Goal: Task Accomplishment & Management: Manage account settings

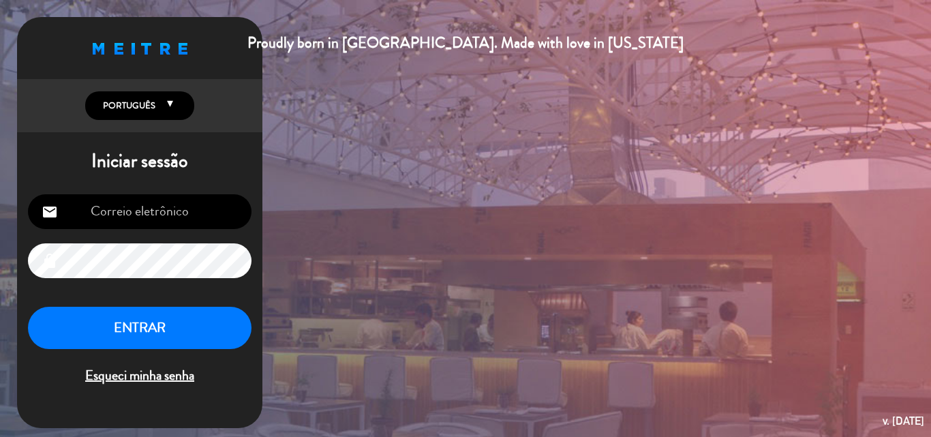
type input "[EMAIL_ADDRESS][DOMAIN_NAME]"
click at [136, 325] on button "ENTRAR" at bounding box center [140, 328] width 224 height 43
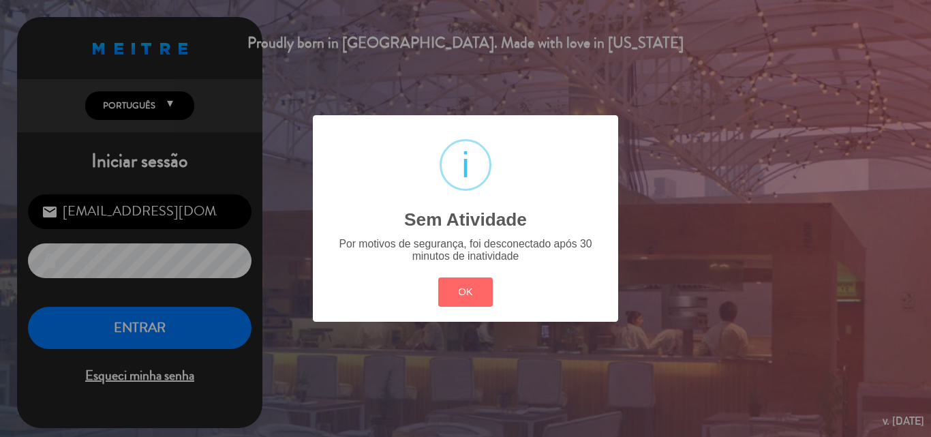
click at [151, 330] on div "? ! i Sem Atividade × Por motivos de segurança, foi desconectado após 30 minuto…" at bounding box center [465, 218] width 931 height 437
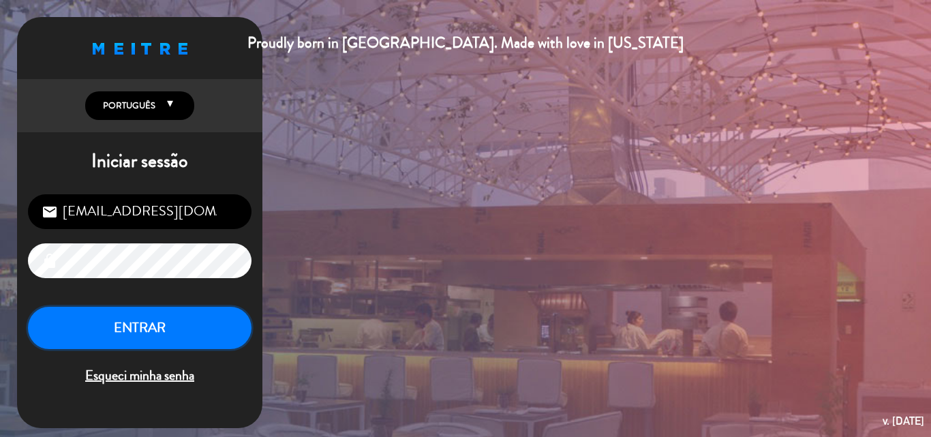
click at [150, 330] on button "ENTRAR" at bounding box center [140, 328] width 224 height 43
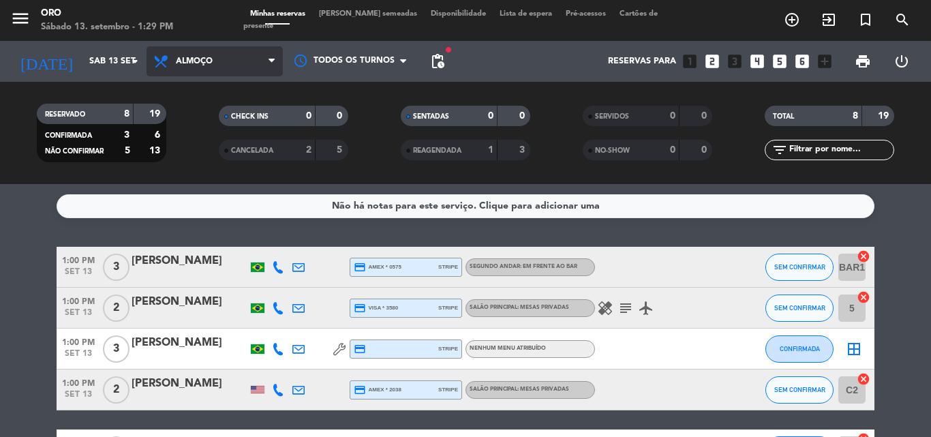
click at [271, 59] on icon at bounding box center [272, 61] width 6 height 11
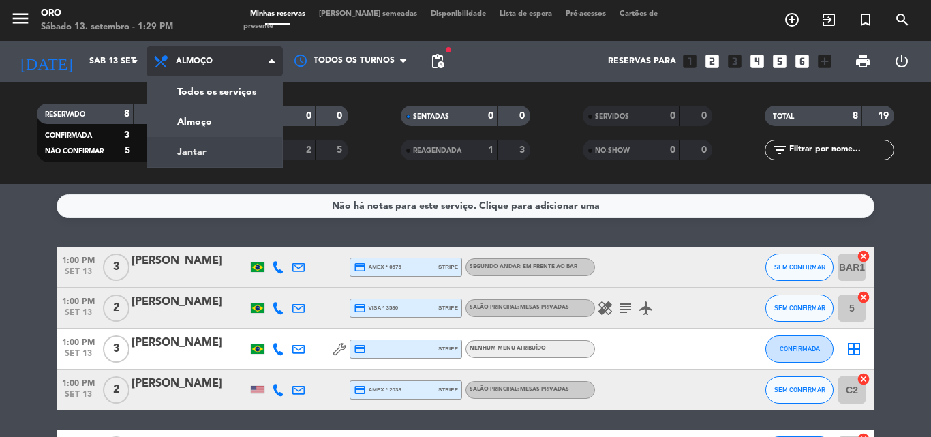
click at [215, 153] on div "menu Oro Sábado 13. setembro - 1:29 PM Minhas reservas Mesas semeadas Disponibi…" at bounding box center [465, 92] width 931 height 184
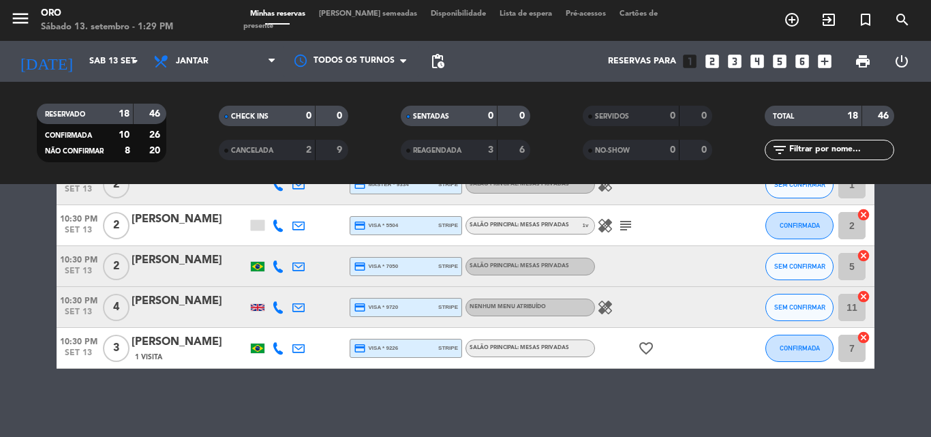
scroll to position [622, 0]
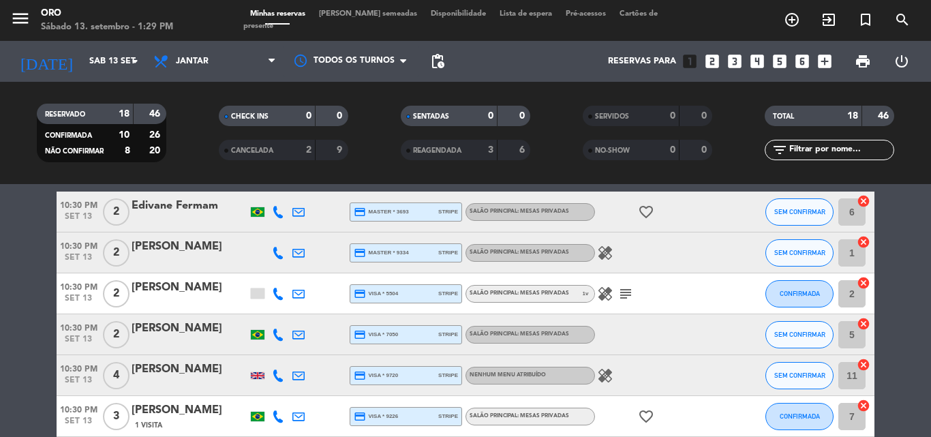
click at [215, 374] on div "[PERSON_NAME]" at bounding box center [190, 370] width 116 height 18
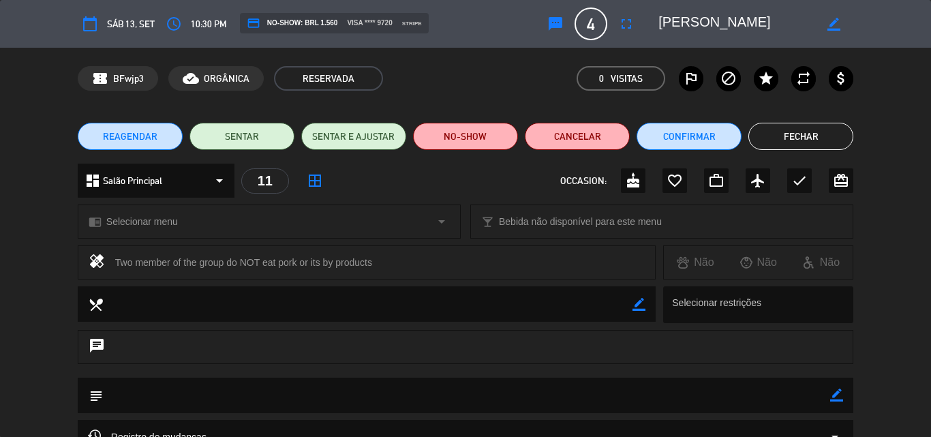
scroll to position [136, 0]
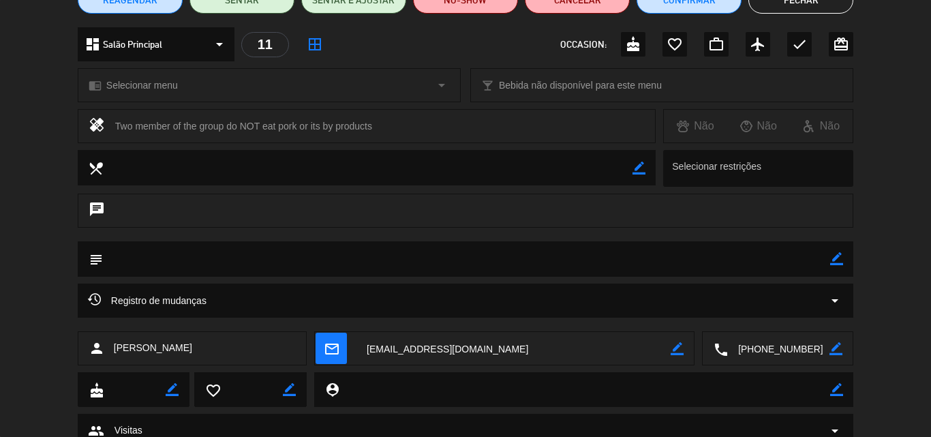
click at [835, 299] on icon "arrow_drop_down" at bounding box center [835, 300] width 16 height 16
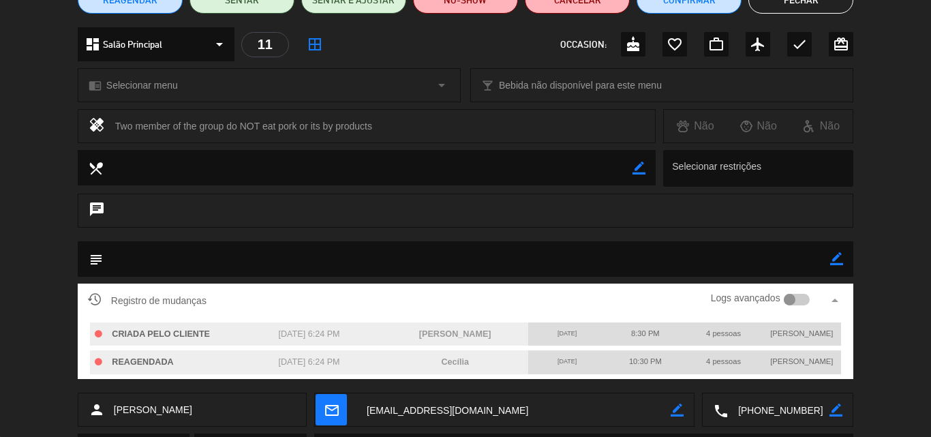
click at [784, 297] on div at bounding box center [790, 300] width 12 height 12
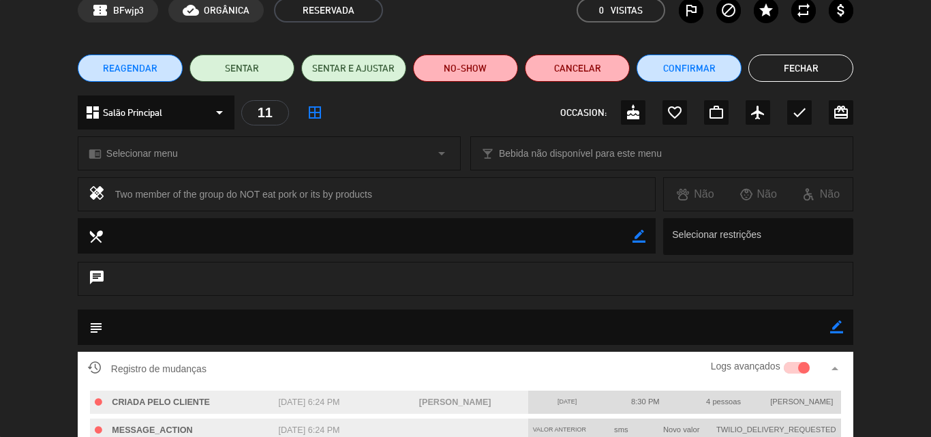
scroll to position [0, 0]
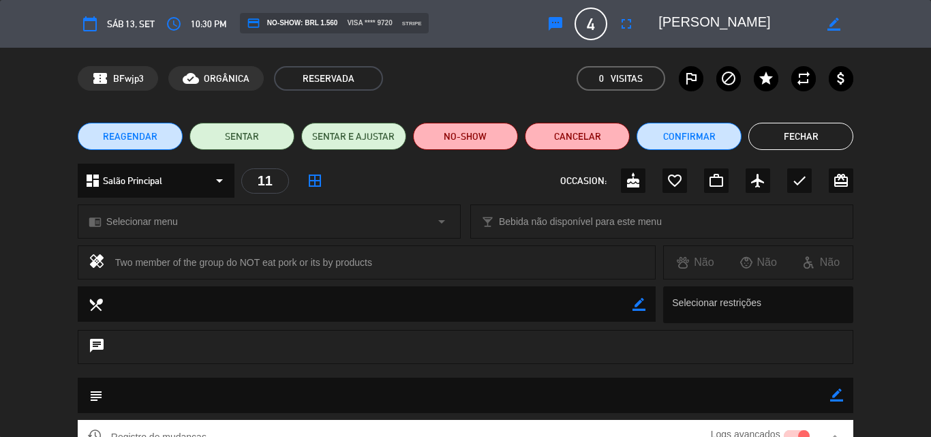
click at [797, 134] on button "Fechar" at bounding box center [801, 136] width 105 height 27
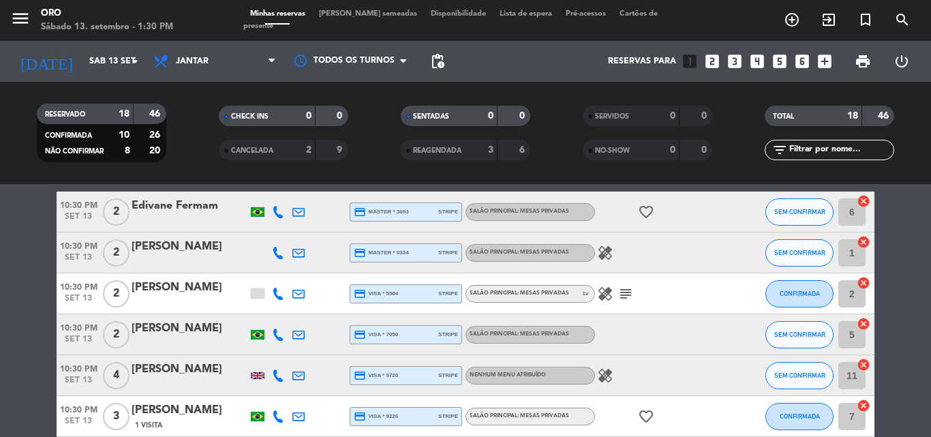
click at [183, 421] on div "1 Visita" at bounding box center [190, 425] width 116 height 12
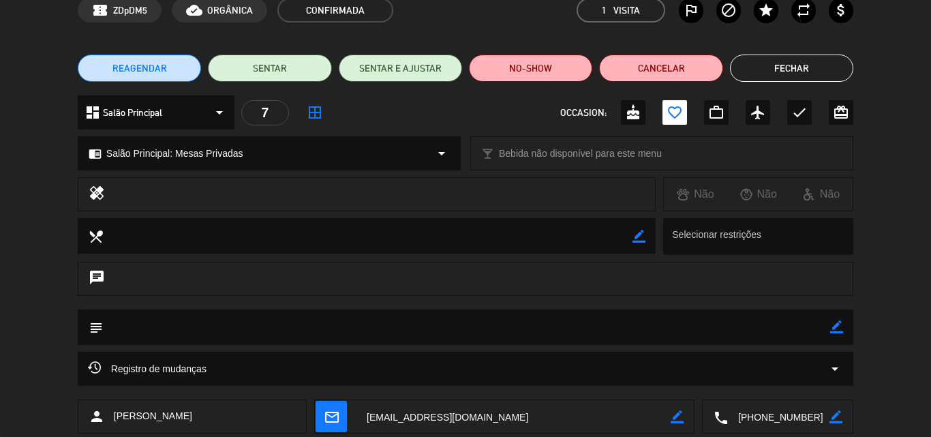
scroll to position [136, 0]
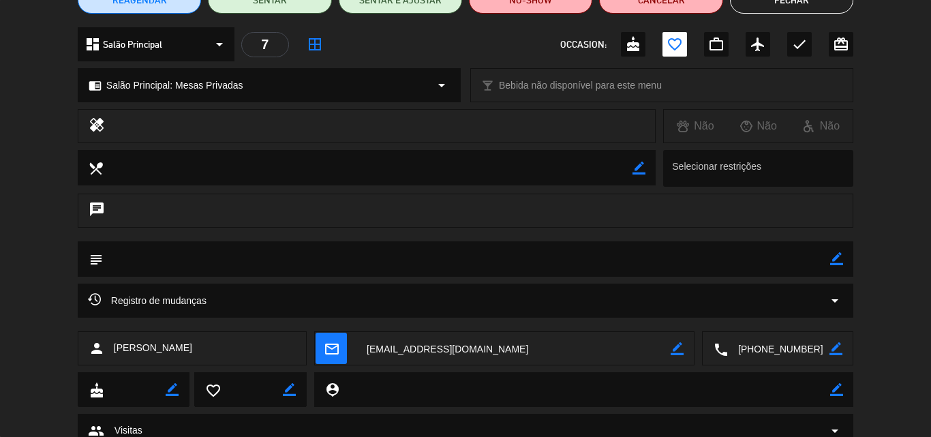
click at [834, 301] on icon "arrow_drop_down" at bounding box center [835, 300] width 16 height 16
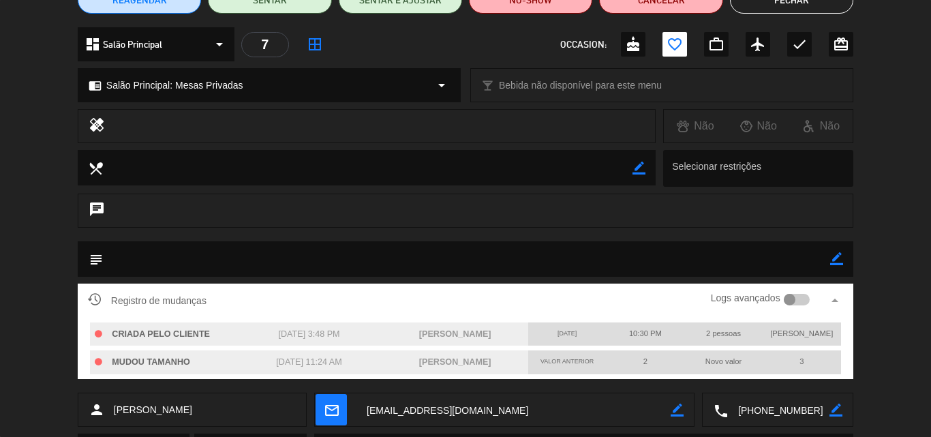
click at [790, 297] on div at bounding box center [790, 300] width 12 height 12
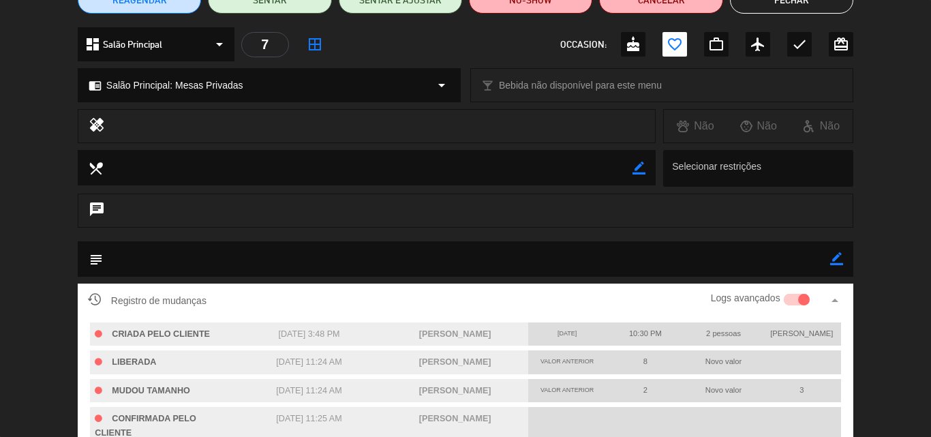
scroll to position [205, 0]
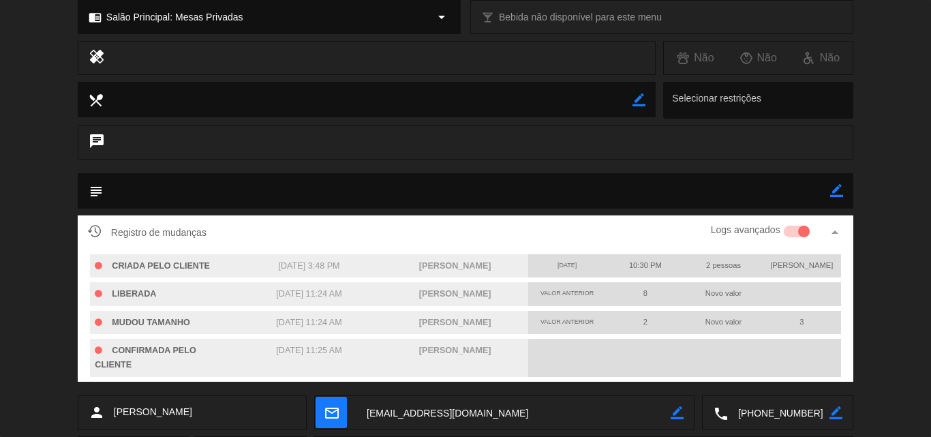
click at [804, 230] on div at bounding box center [804, 232] width 12 height 12
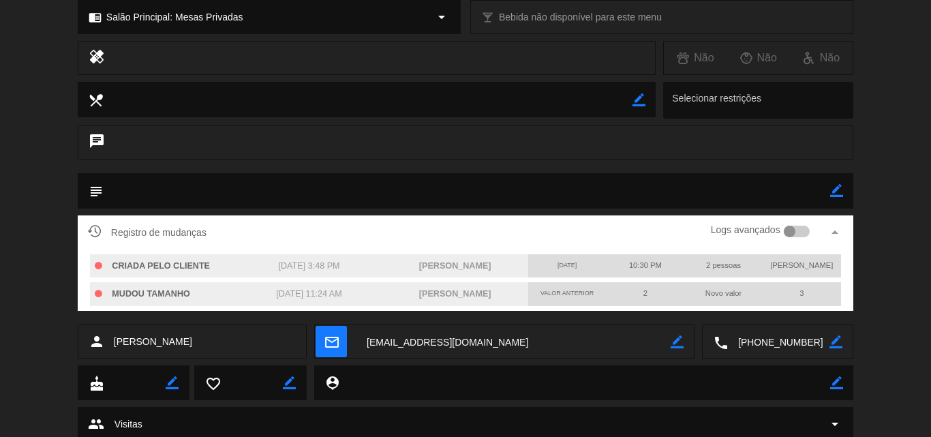
scroll to position [68, 0]
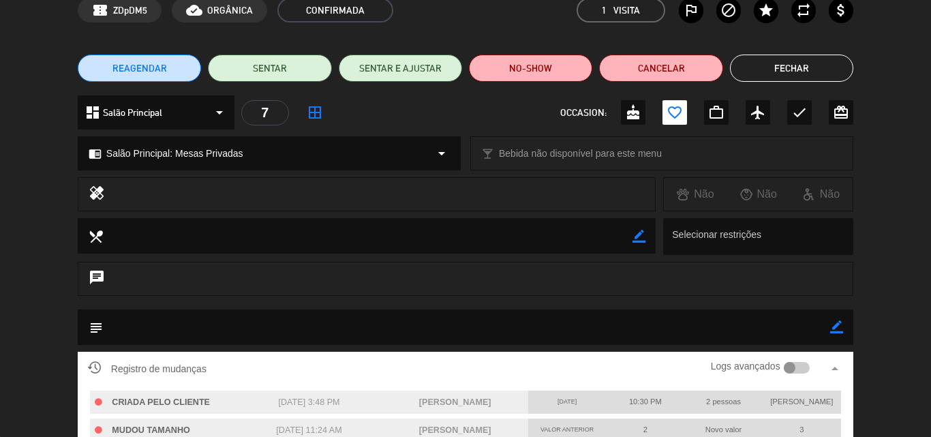
click at [787, 67] on button "Fechar" at bounding box center [791, 68] width 123 height 27
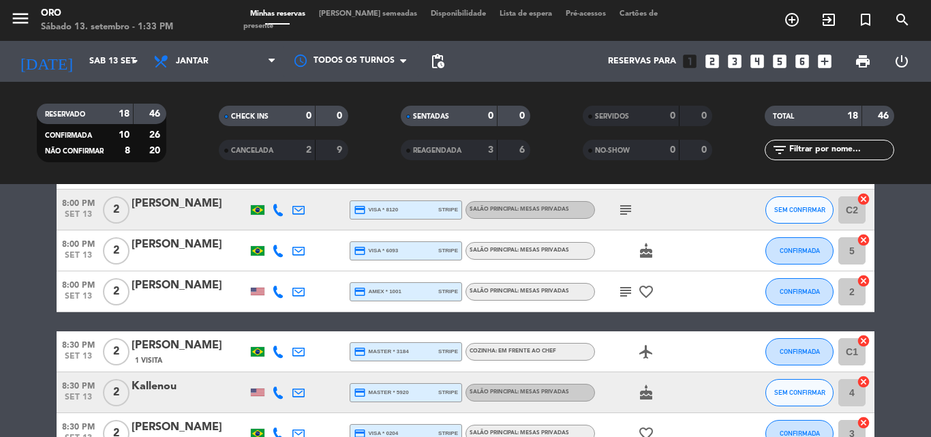
scroll to position [409, 0]
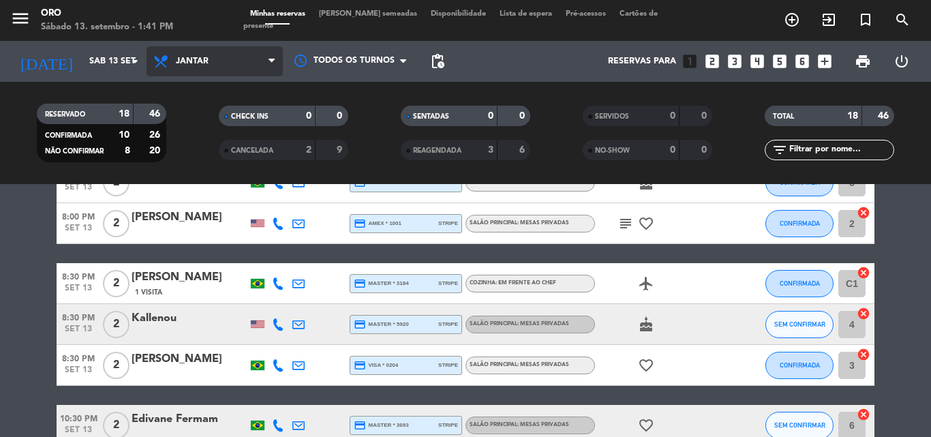
drag, startPoint x: 272, startPoint y: 59, endPoint x: 260, endPoint y: 65, distance: 12.8
click at [271, 60] on icon at bounding box center [272, 61] width 6 height 11
click at [195, 123] on div "menu Oro Sábado 13. setembro - 1:41 PM Minhas reservas Mesas semeadas Disponibi…" at bounding box center [465, 92] width 931 height 184
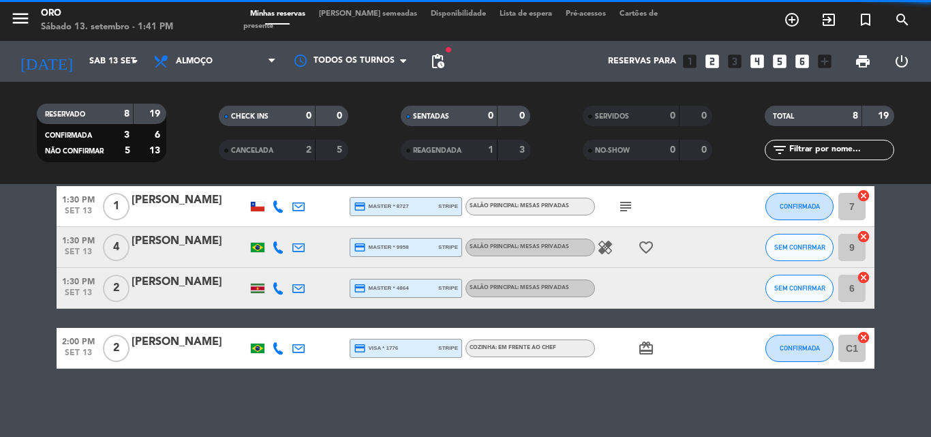
scroll to position [243, 0]
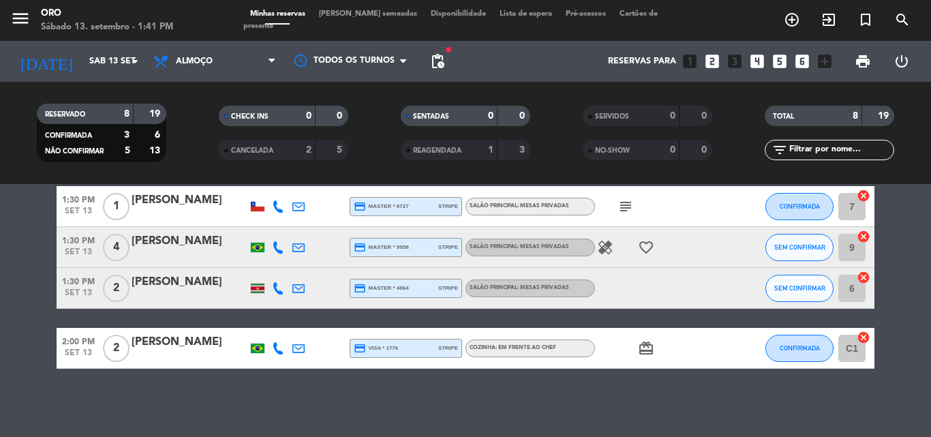
click at [493, 17] on span "Lista de espera" at bounding box center [526, 13] width 66 height 7
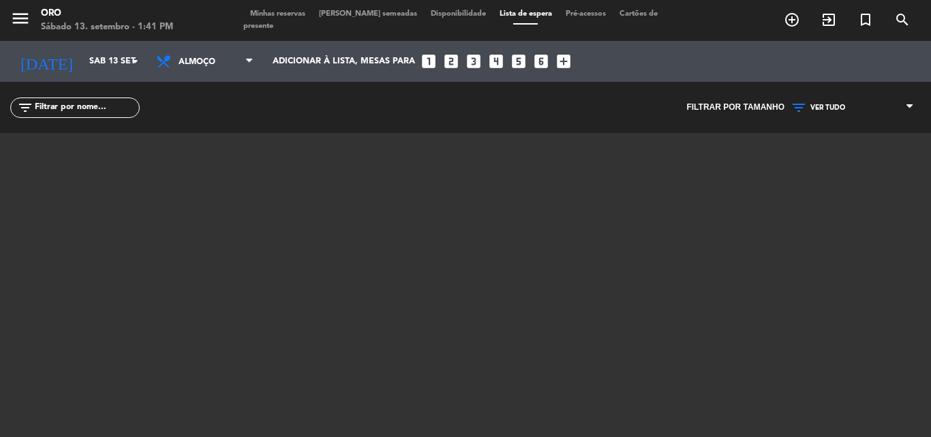
click at [276, 18] on span "Minhas reservas" at bounding box center [277, 13] width 69 height 7
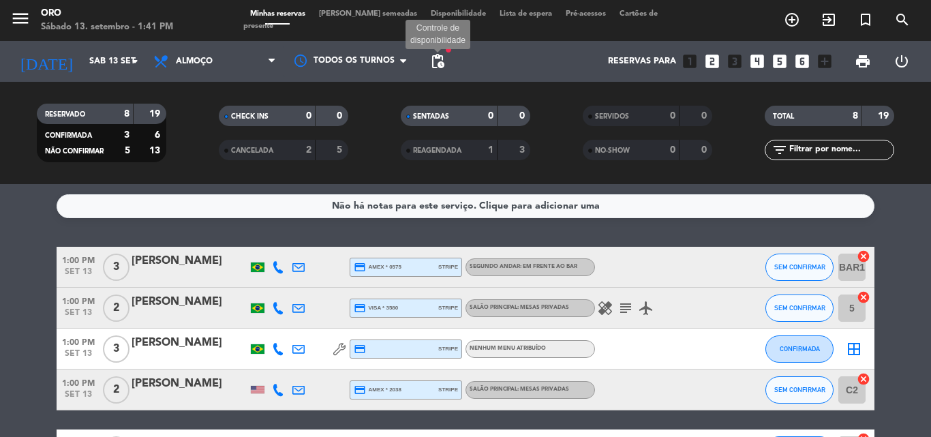
click at [436, 63] on span "pending_actions" at bounding box center [438, 61] width 16 height 16
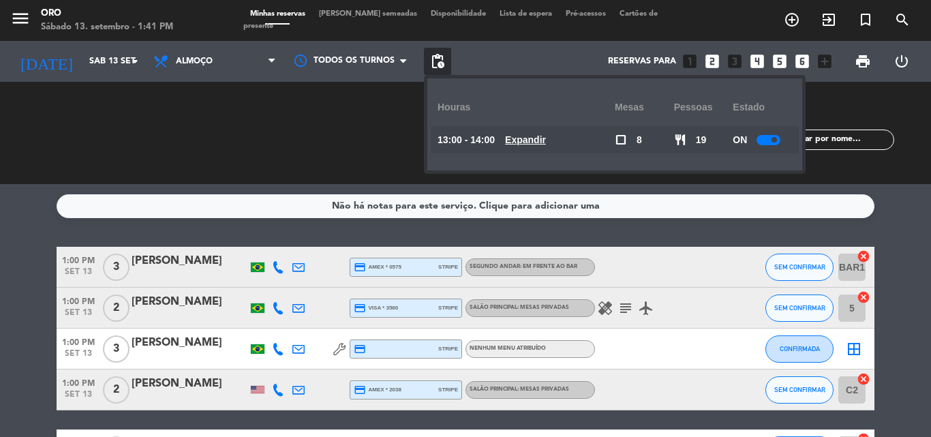
click at [535, 138] on u "Expandir" at bounding box center [525, 139] width 41 height 11
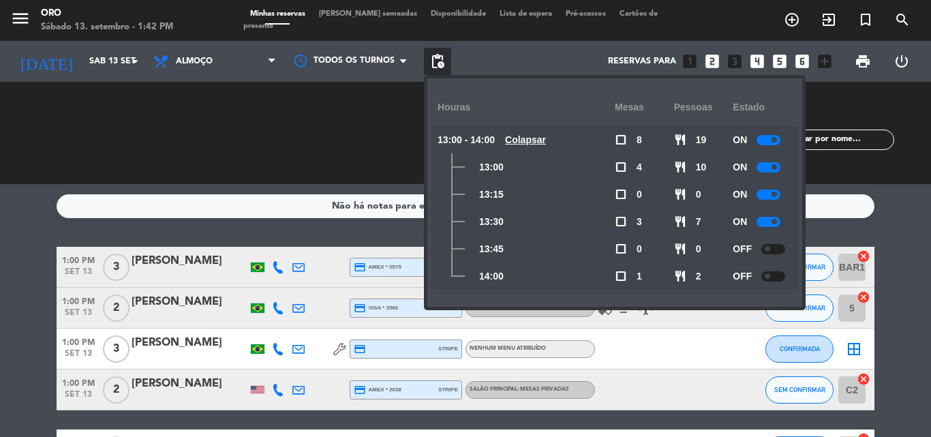
click at [532, 136] on u "Colapsar" at bounding box center [525, 139] width 41 height 11
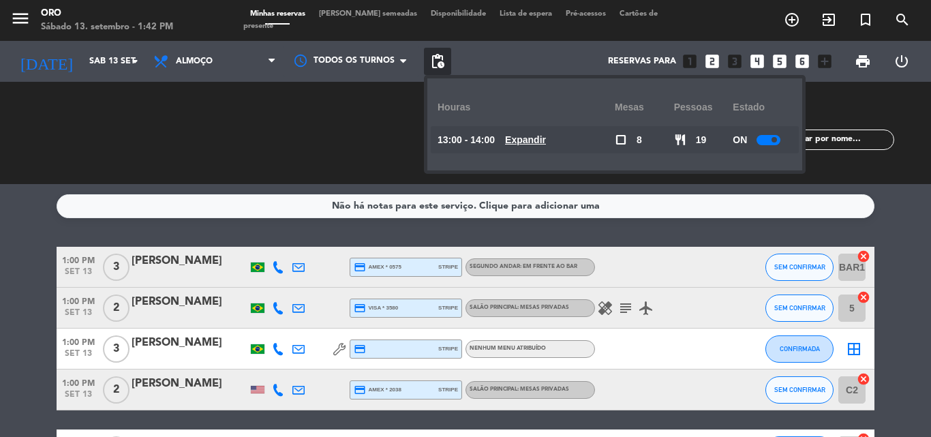
click at [306, 18] on span "Minhas reservas" at bounding box center [277, 13] width 69 height 7
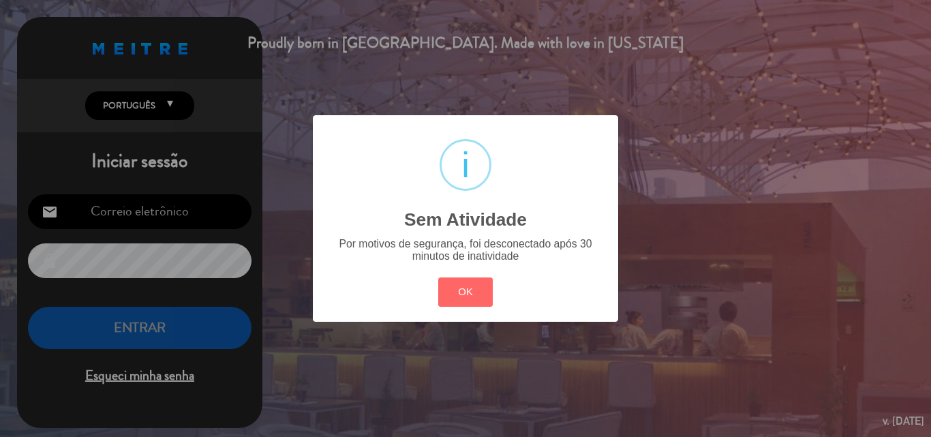
type input "[EMAIL_ADDRESS][DOMAIN_NAME]"
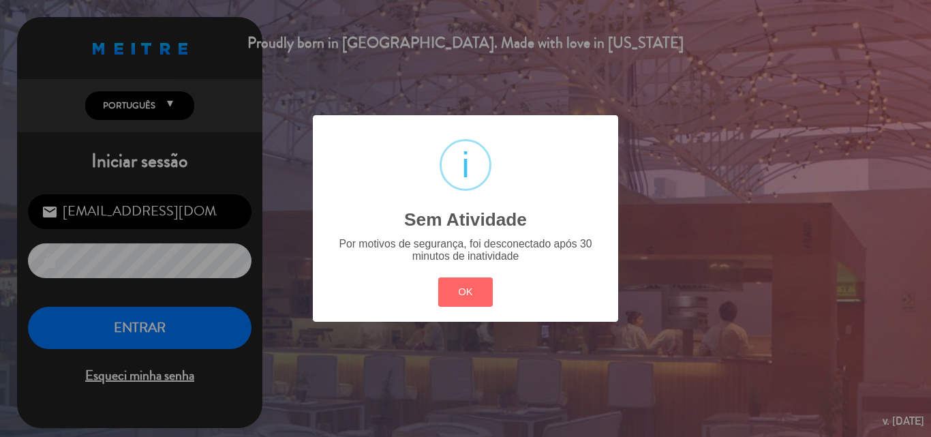
click at [130, 326] on div "? ! i Sem Atividade × Por motivos de segurança, foi desconectado após 30 minuto…" at bounding box center [465, 218] width 931 height 437
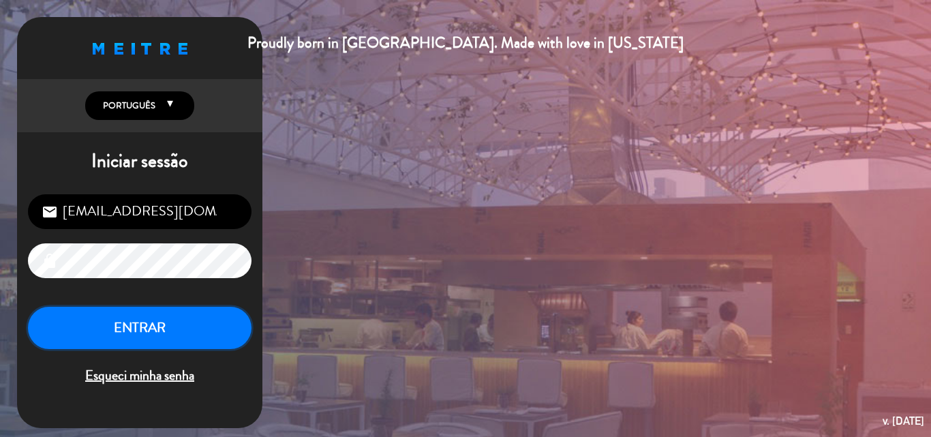
click at [130, 326] on button "ENTRAR" at bounding box center [140, 328] width 224 height 43
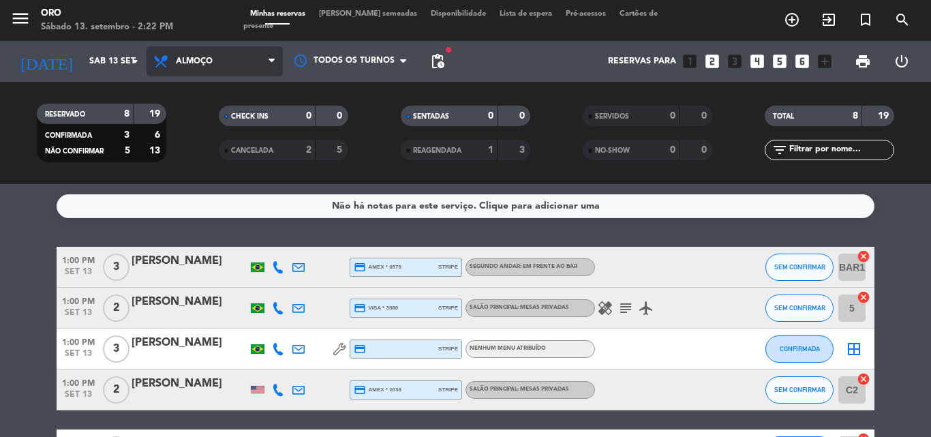
click at [271, 61] on icon at bounding box center [272, 61] width 6 height 11
click at [182, 153] on div "menu Oro Sábado 13. setembro - 2:22 PM Minhas reservas Mesas semeadas Disponibi…" at bounding box center [465, 92] width 931 height 184
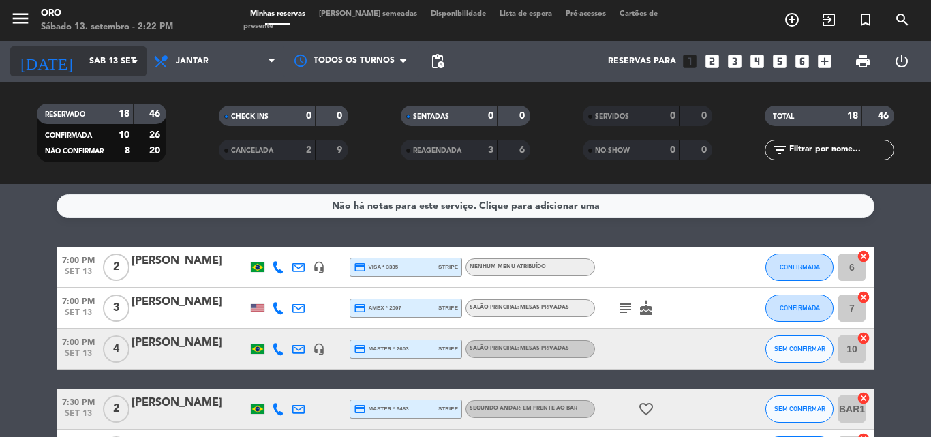
click at [135, 60] on icon "arrow_drop_down" at bounding box center [135, 61] width 16 height 16
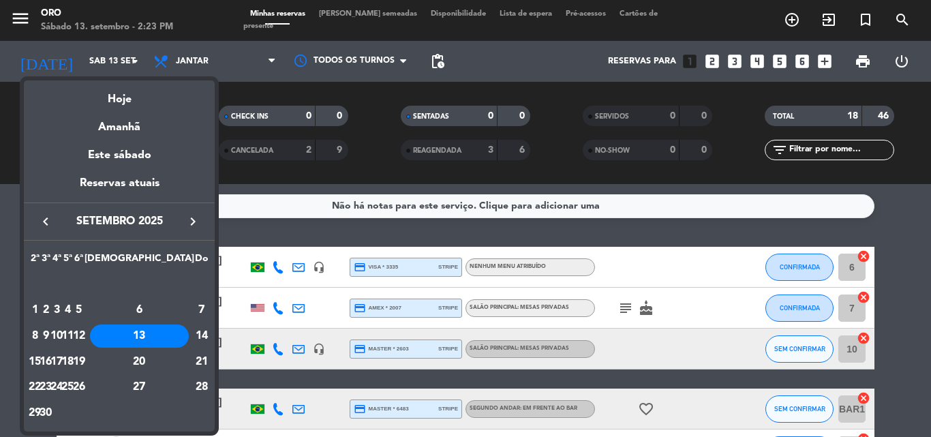
click at [170, 337] on div "13" at bounding box center [139, 336] width 99 height 23
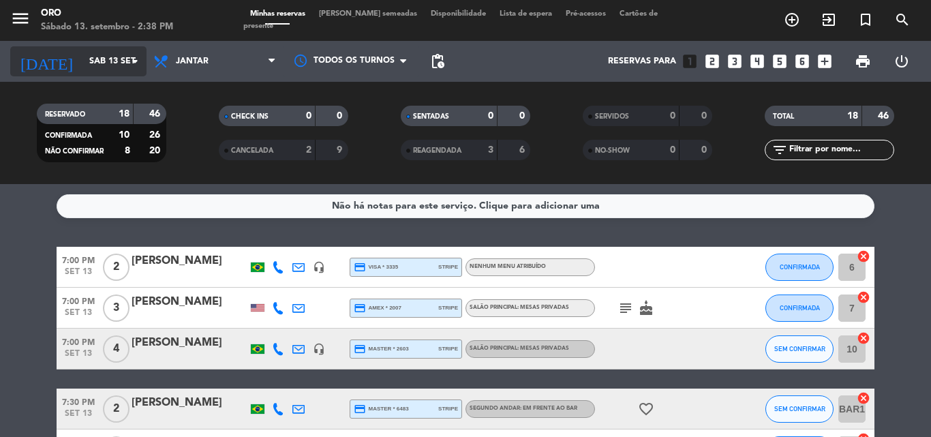
click at [133, 61] on icon "arrow_drop_down" at bounding box center [135, 61] width 16 height 16
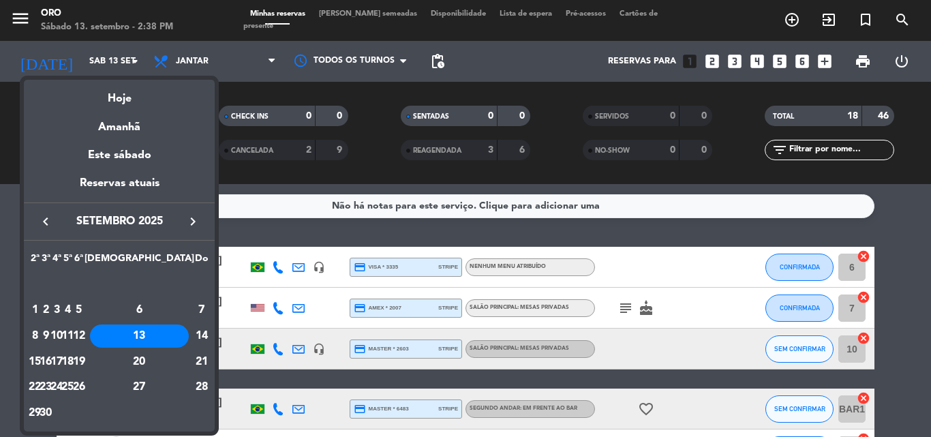
click at [191, 220] on icon "keyboard_arrow_right" at bounding box center [193, 221] width 16 height 16
click at [46, 222] on icon "keyboard_arrow_left" at bounding box center [45, 221] width 16 height 16
click at [166, 334] on div "13" at bounding box center [139, 336] width 99 height 23
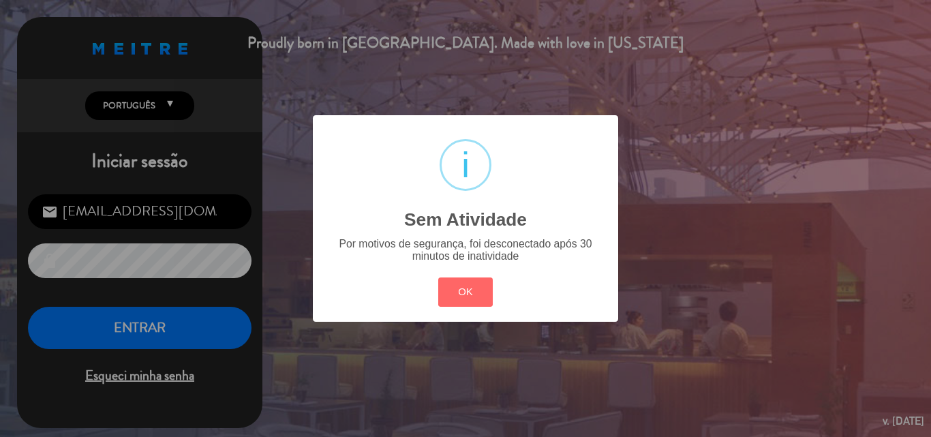
click at [137, 327] on div "? ! i Sem Atividade × Por motivos de segurança, foi desconectado após 30 minuto…" at bounding box center [465, 218] width 931 height 437
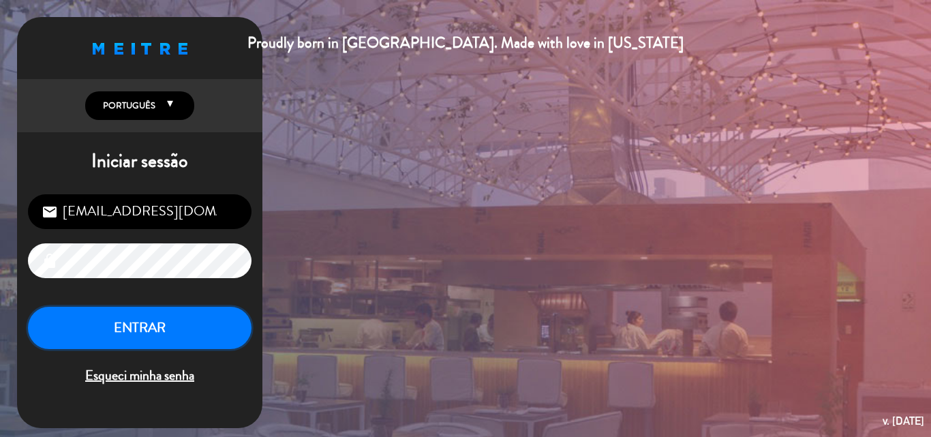
click at [137, 327] on button "ENTRAR" at bounding box center [140, 328] width 224 height 43
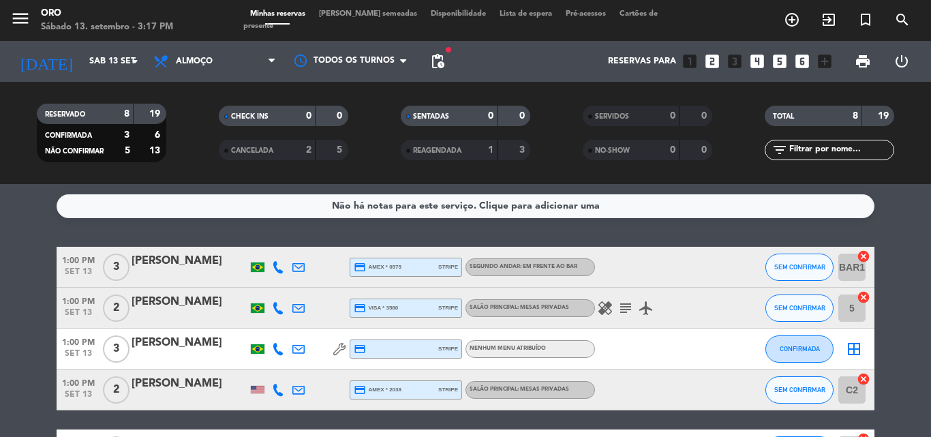
click at [493, 18] on span "Lista de espera" at bounding box center [526, 13] width 66 height 7
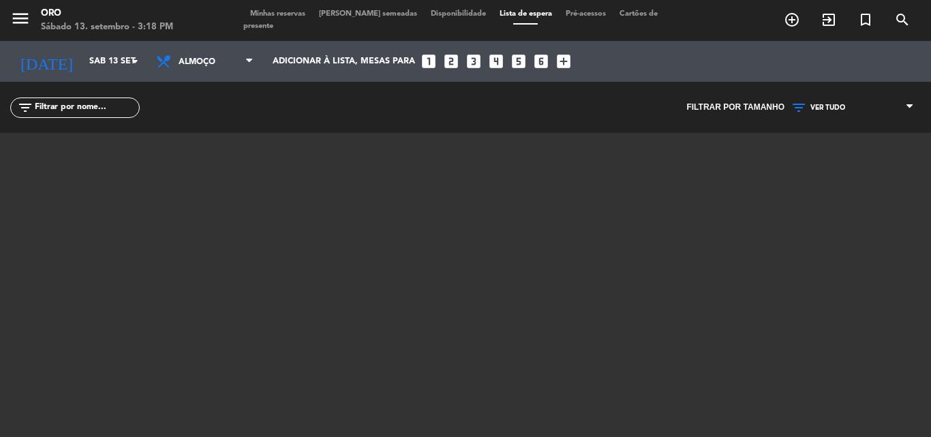
click at [277, 18] on span "Minhas reservas" at bounding box center [277, 13] width 69 height 7
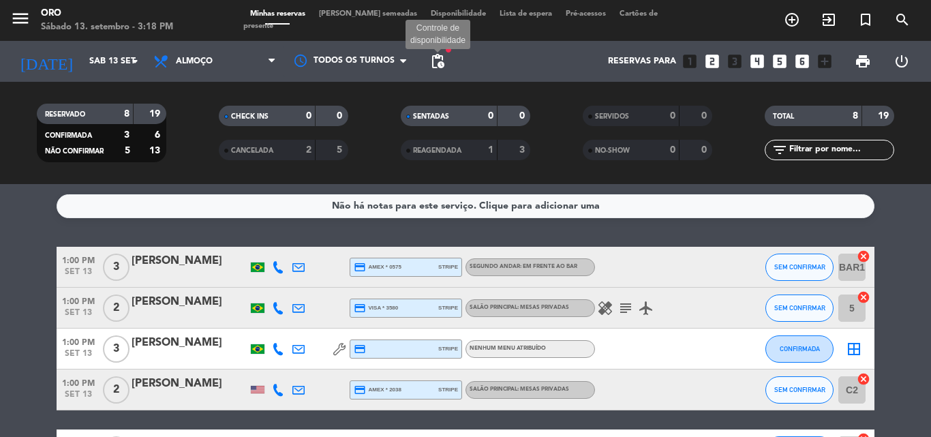
click at [438, 59] on span "pending_actions" at bounding box center [438, 61] width 16 height 16
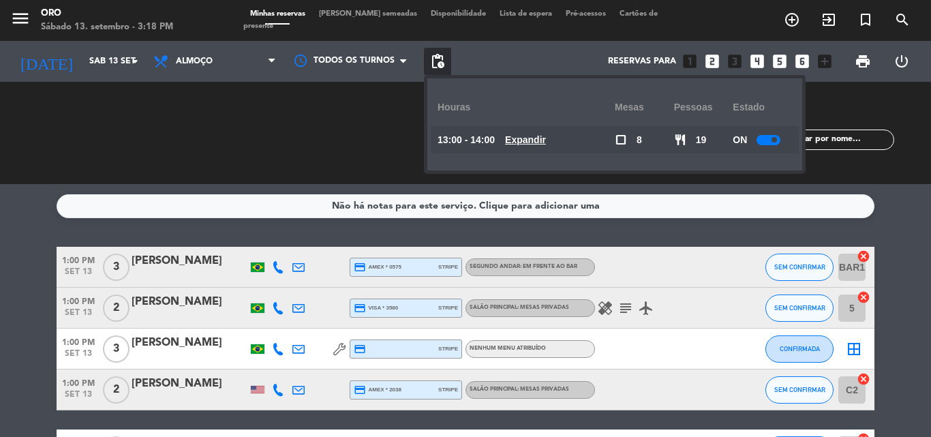
click at [531, 136] on u "Expandir" at bounding box center [525, 139] width 41 height 11
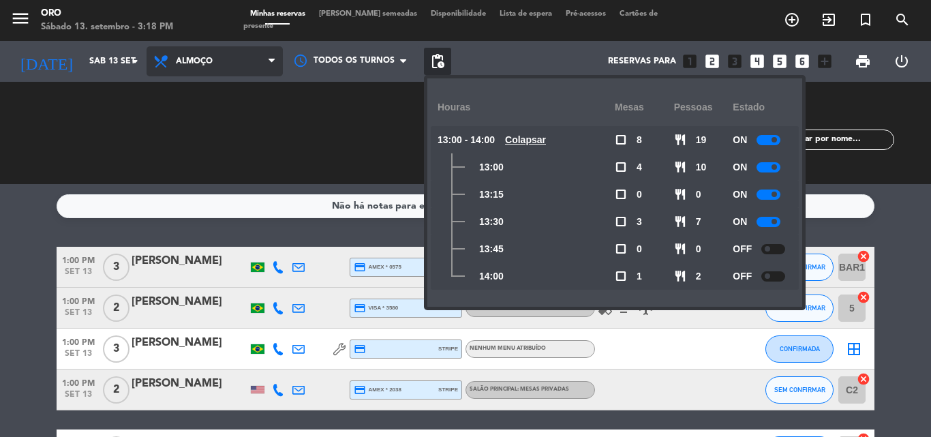
click at [272, 61] on icon at bounding box center [272, 61] width 6 height 11
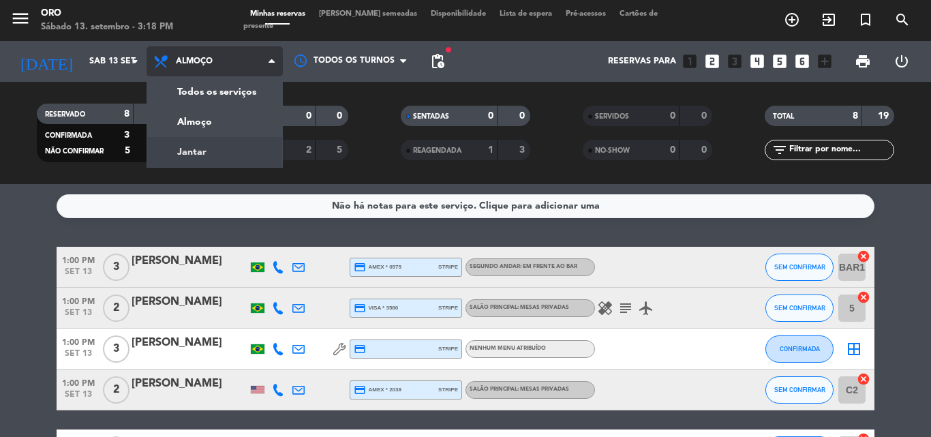
click at [228, 153] on div "menu Oro Sábado 13. setembro - 3:18 PM Minhas reservas Mesas semeadas Disponibi…" at bounding box center [465, 92] width 931 height 184
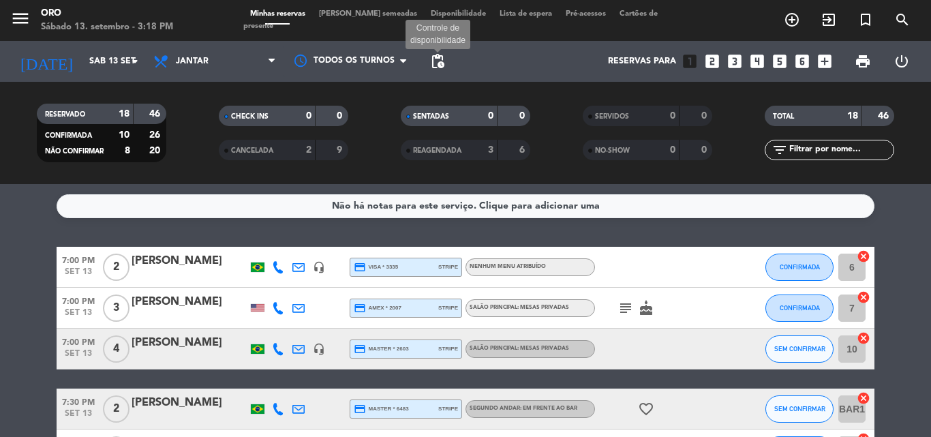
click at [436, 59] on span "pending_actions" at bounding box center [438, 61] width 16 height 16
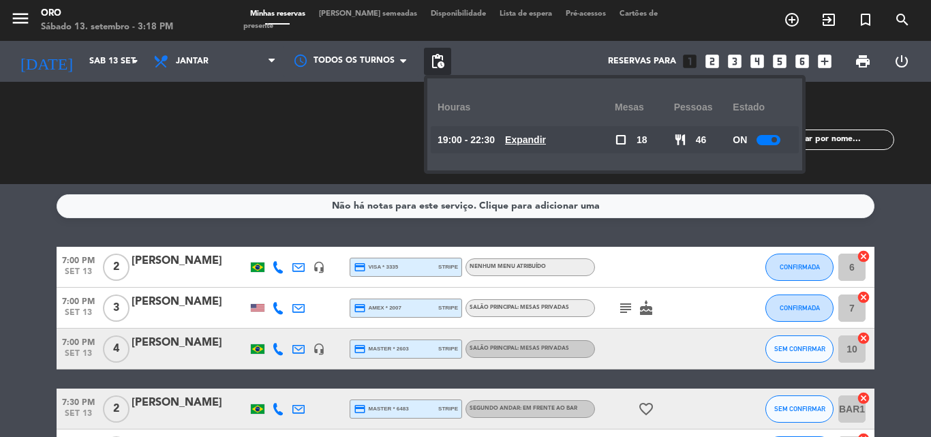
click at [535, 140] on u "Expandir" at bounding box center [525, 139] width 41 height 11
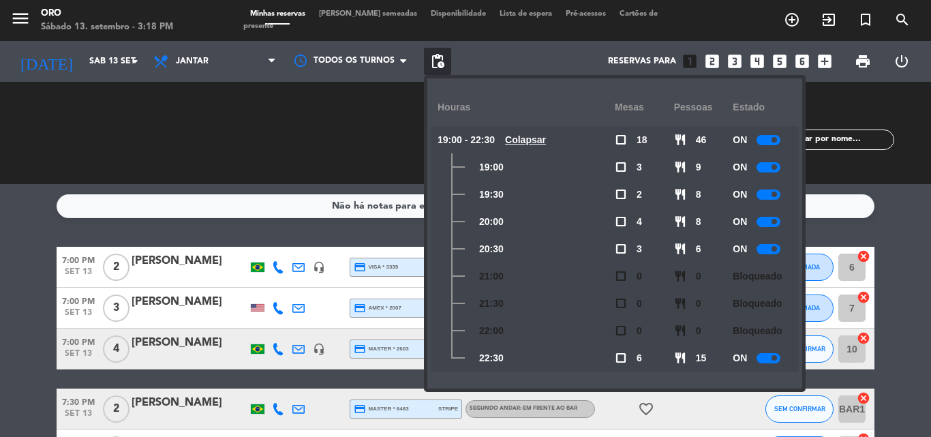
click at [529, 137] on u "Colapsar" at bounding box center [525, 139] width 41 height 11
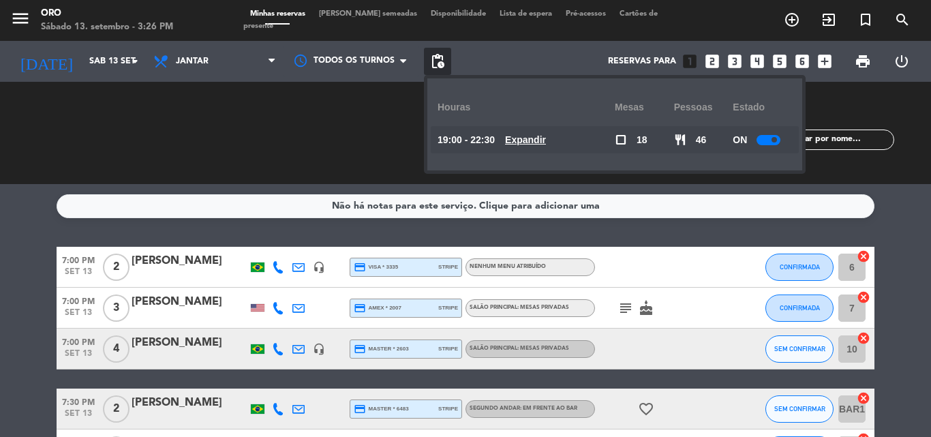
click at [542, 139] on u "Expandir" at bounding box center [525, 139] width 41 height 11
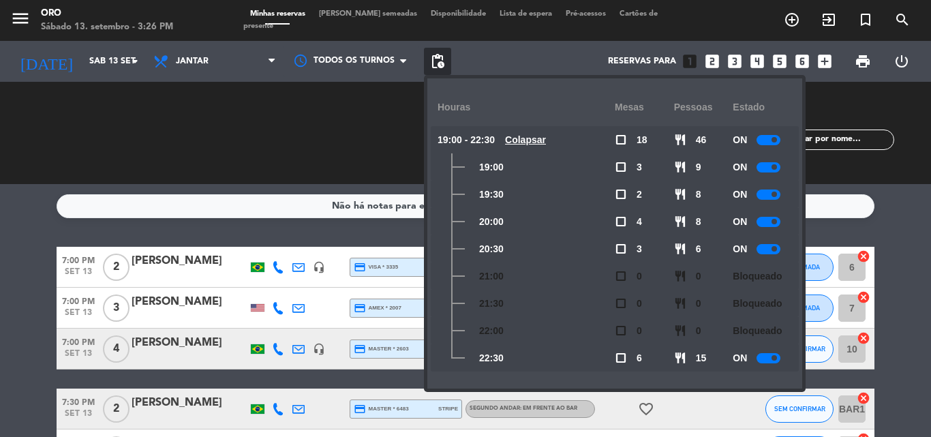
click at [539, 138] on u "Colapsar" at bounding box center [525, 139] width 41 height 11
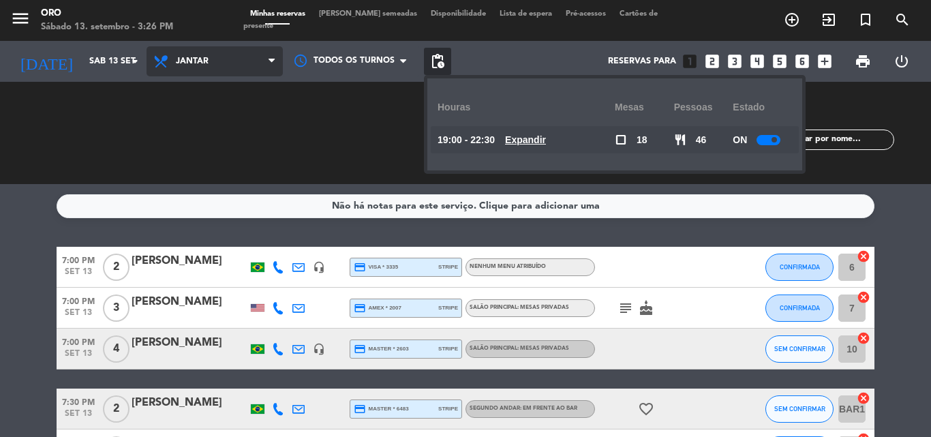
click at [271, 61] on icon at bounding box center [272, 61] width 6 height 11
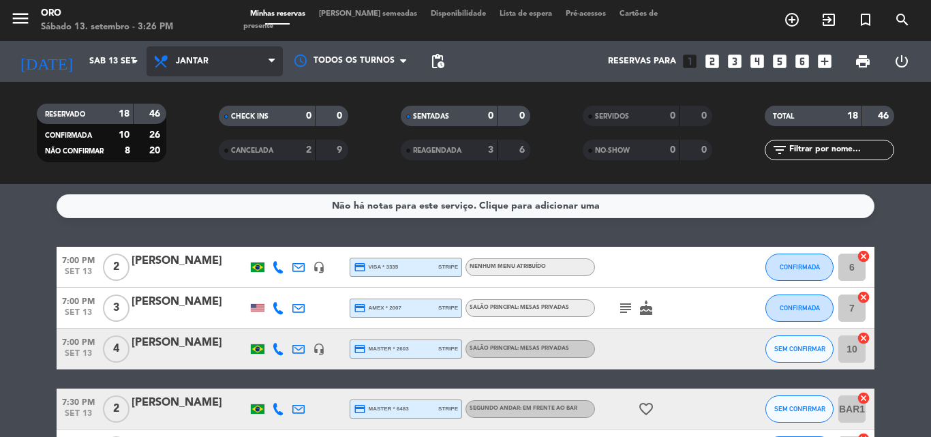
click at [192, 146] on div "menu Oro Sábado 13. setembro - 3:26 PM Minhas reservas Mesas semeadas Disponibi…" at bounding box center [465, 92] width 931 height 184
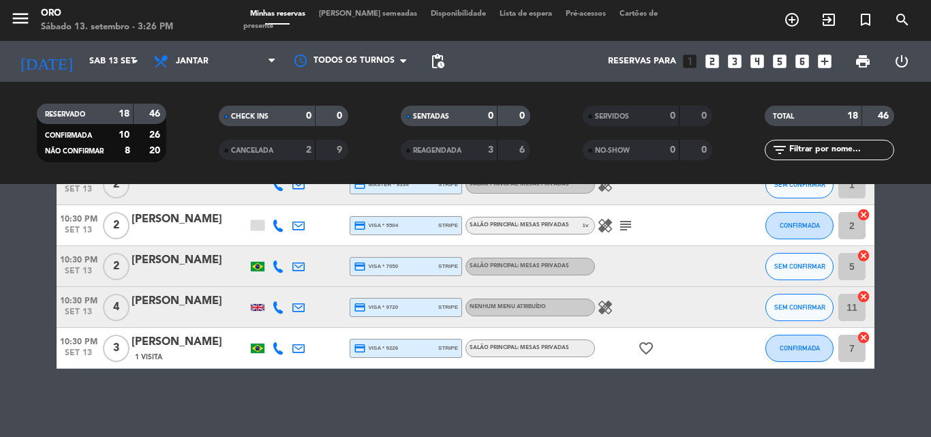
scroll to position [622, 0]
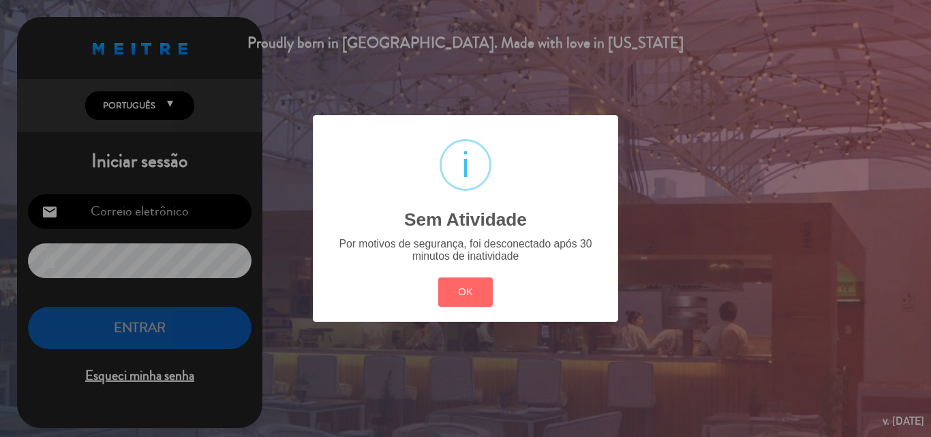
type input "[EMAIL_ADDRESS][DOMAIN_NAME]"
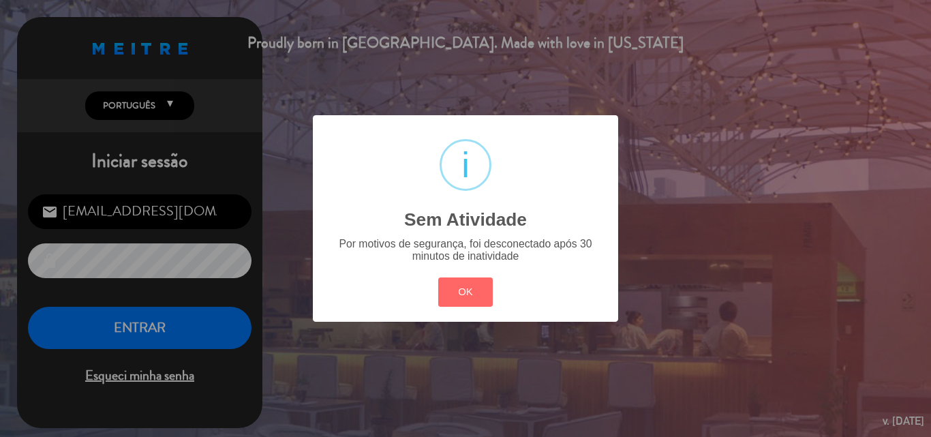
click at [154, 328] on div "? ! i Sem Atividade × Por motivos de segurança, foi desconectado após 30 minuto…" at bounding box center [465, 218] width 931 height 437
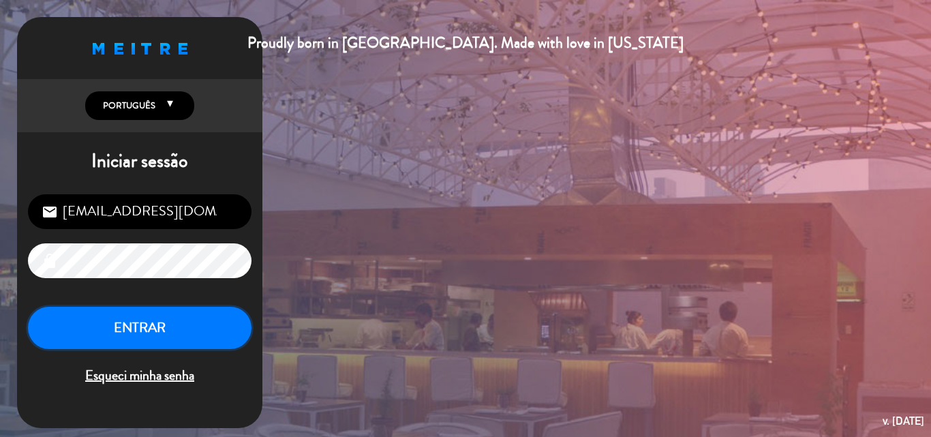
click at [154, 328] on button "ENTRAR" at bounding box center [140, 328] width 224 height 43
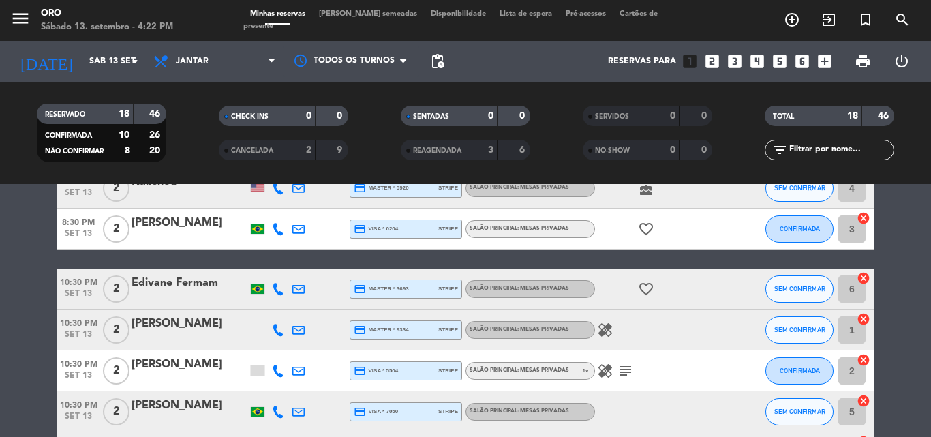
scroll to position [614, 0]
